Goal: Use online tool/utility: Utilize a website feature to perform a specific function

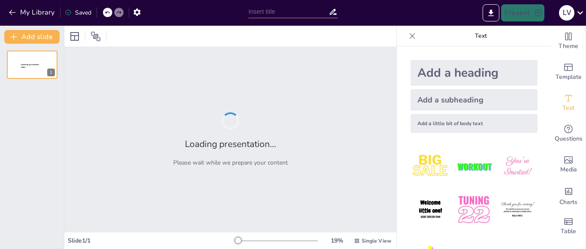
type input "Ley 1620 de 1993: Un enfoque sobre la inclusión y protección de los derechos de…"
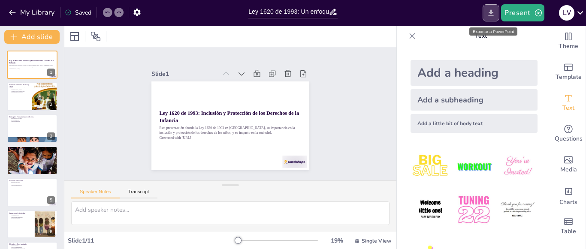
click at [491, 15] on icon "Export to PowerPoint" at bounding box center [490, 13] width 9 height 9
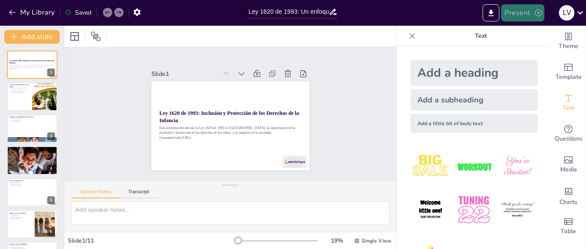
click at [523, 14] on button "Present" at bounding box center [522, 12] width 43 height 17
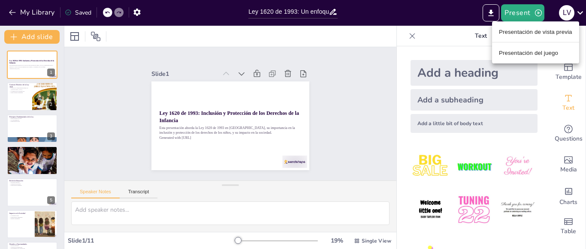
drag, startPoint x: 61, startPoint y: 118, endPoint x: 56, endPoint y: 181, distance: 63.3
click at [56, 181] on div at bounding box center [293, 124] width 586 height 249
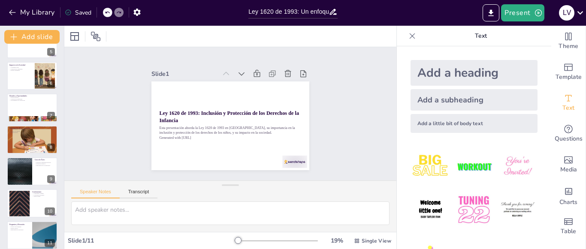
scroll to position [156, 0]
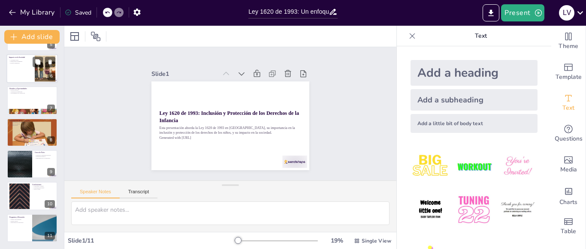
click at [43, 75] on div at bounding box center [45, 69] width 47 height 26
type textarea "La Ley 1620 ha contribuido a aumentar la conciencia social sobre los derechos d…"
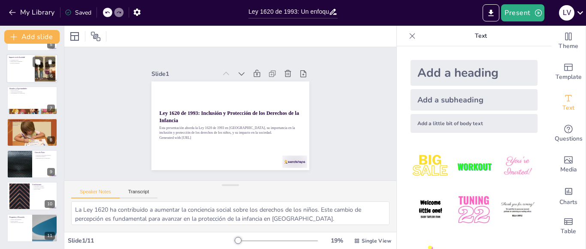
scroll to position [78, 0]
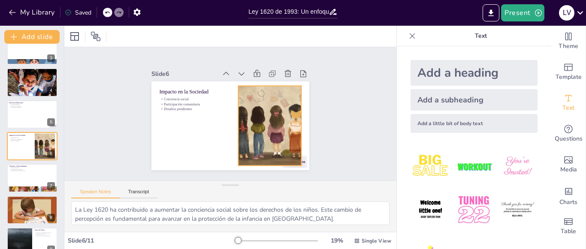
click at [269, 126] on div at bounding box center [269, 126] width 142 height 80
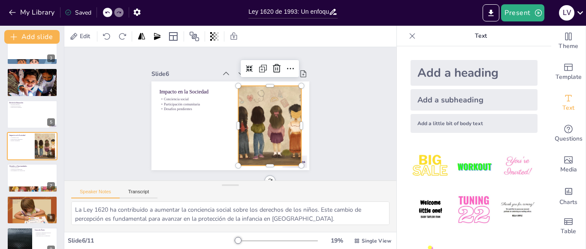
click at [358, 103] on div "Slide 1 Ley 1620 de 1993: Inclusión y Protección de los Derechos de la Infancia…" at bounding box center [230, 113] width 332 height 133
